Goal: Information Seeking & Learning: Learn about a topic

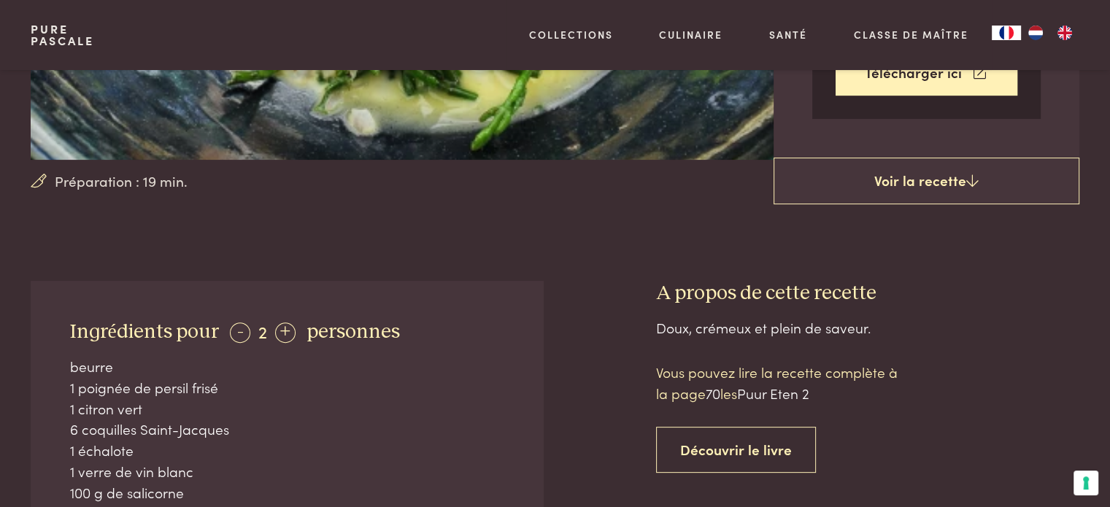
scroll to position [219, 0]
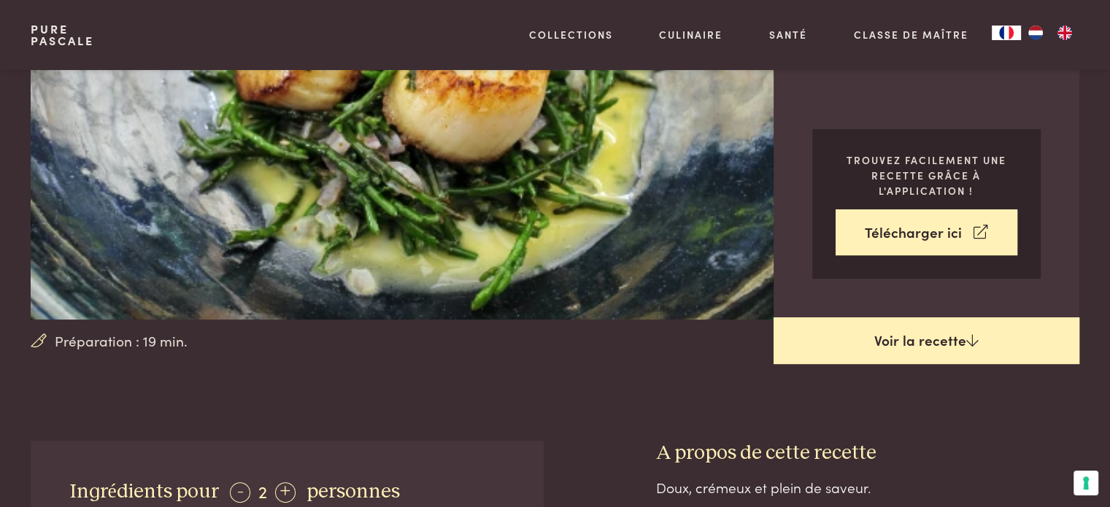
click at [962, 337] on link "Voir la recette" at bounding box center [927, 341] width 306 height 47
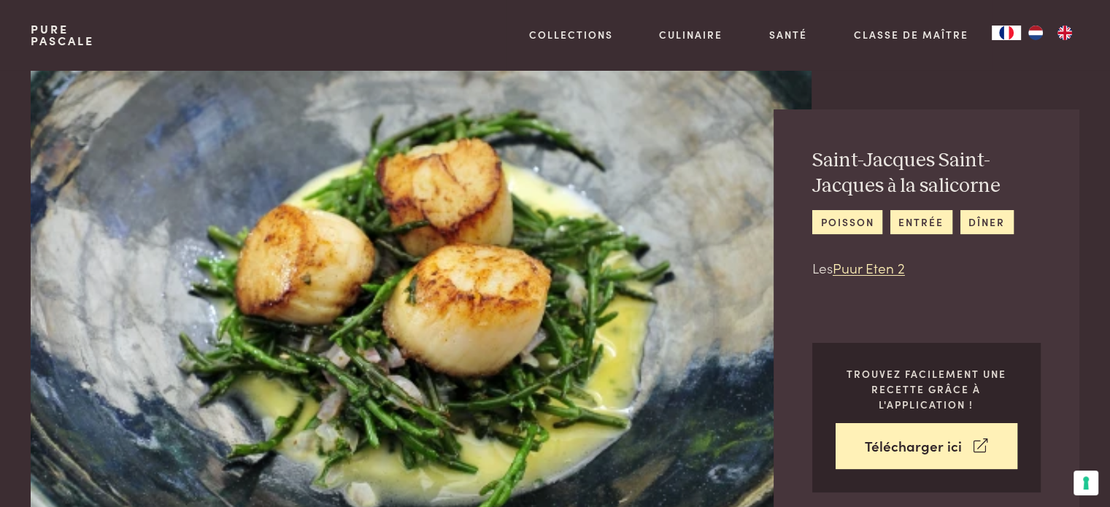
scroll to position [3, 0]
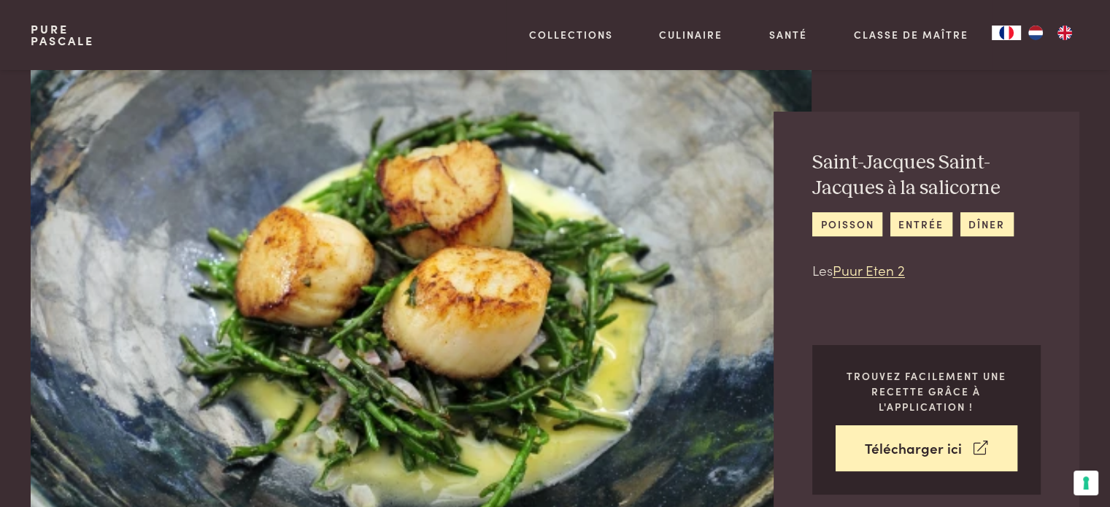
scroll to position [660, 0]
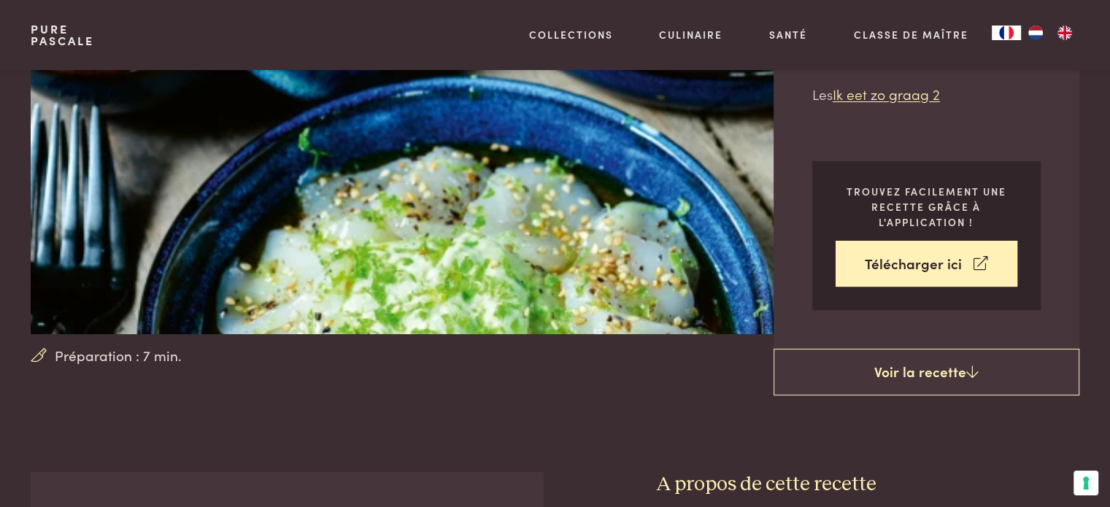
scroll to position [219, 0]
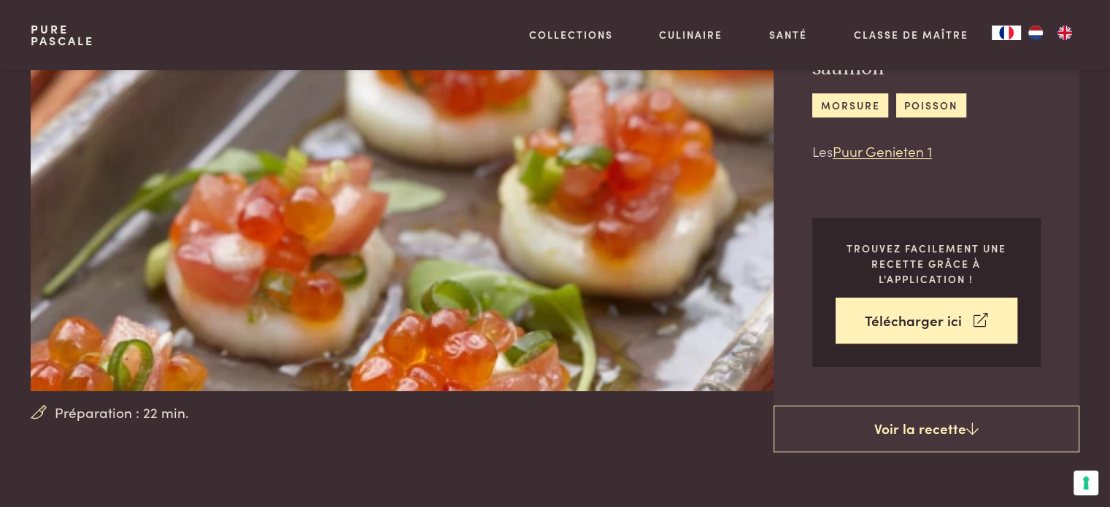
scroll to position [146, 0]
